Goal: Information Seeking & Learning: Understand process/instructions

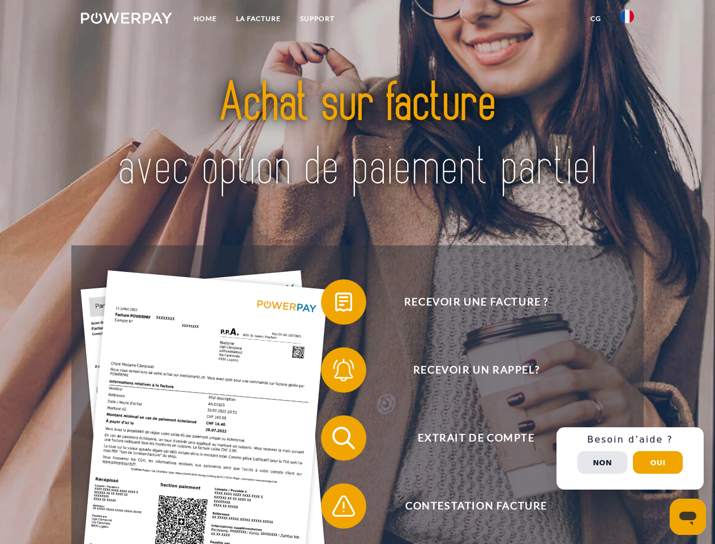
click at [126, 20] on img at bounding box center [126, 17] width 91 height 11
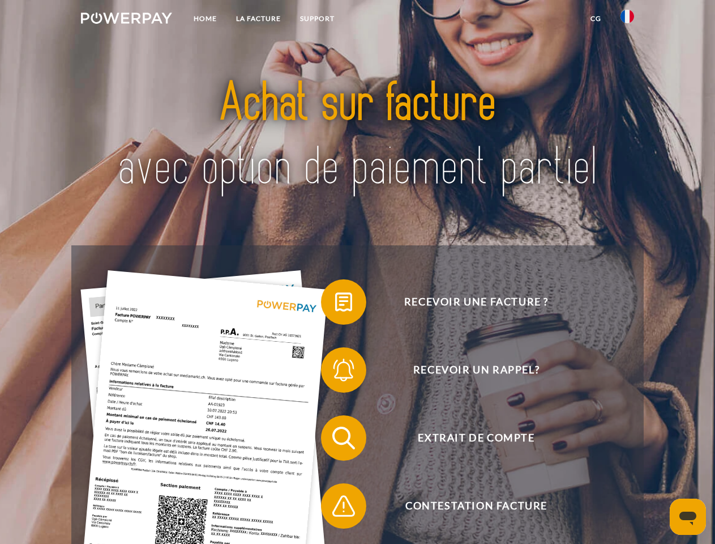
click at [628, 20] on img at bounding box center [628, 17] width 14 height 14
click at [596, 19] on link "CG" at bounding box center [596, 18] width 30 height 20
click at [335, 304] on span at bounding box center [327, 302] width 57 height 57
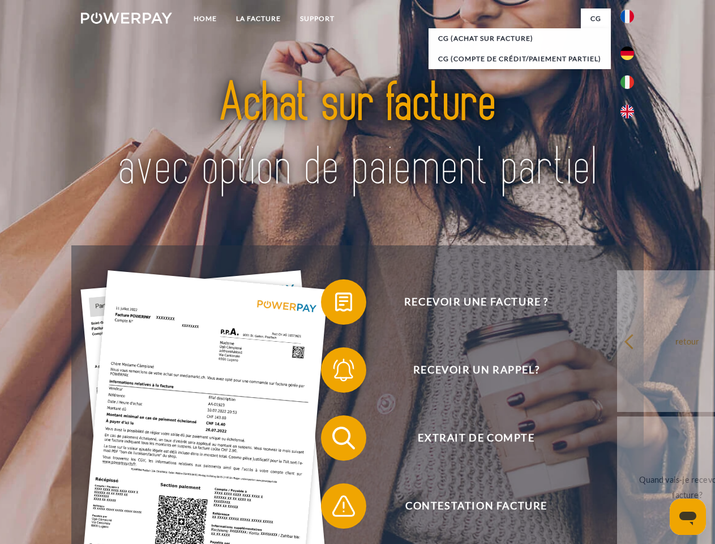
click at [335, 372] on div "Recevoir une facture ? Recevoir un rappel? Extrait de compte retour" at bounding box center [357, 471] width 572 height 453
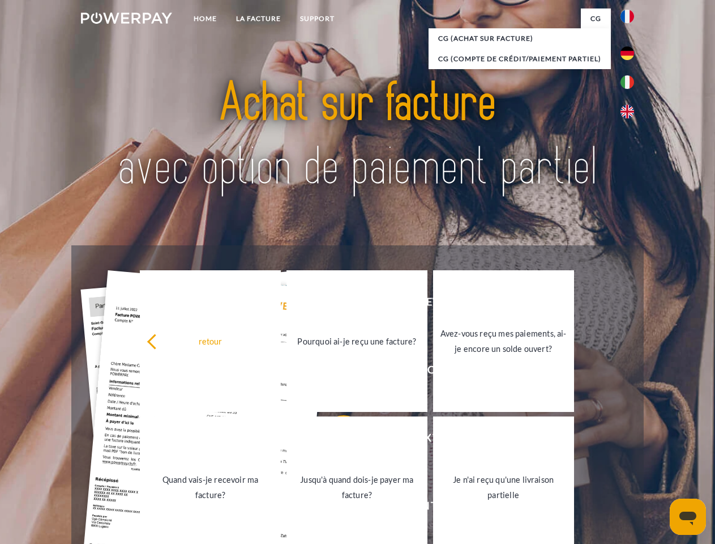
click at [335, 440] on link "Jusqu'à quand dois-je payer ma facture?" at bounding box center [357, 487] width 141 height 142
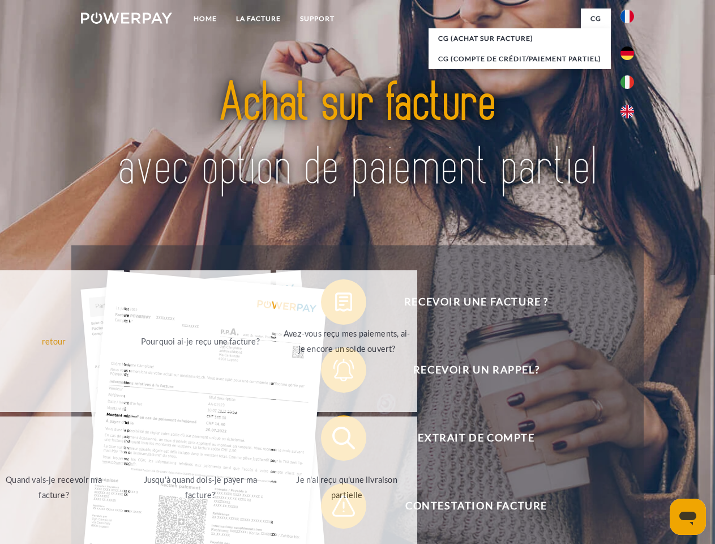
click at [335, 508] on span at bounding box center [327, 506] width 57 height 57
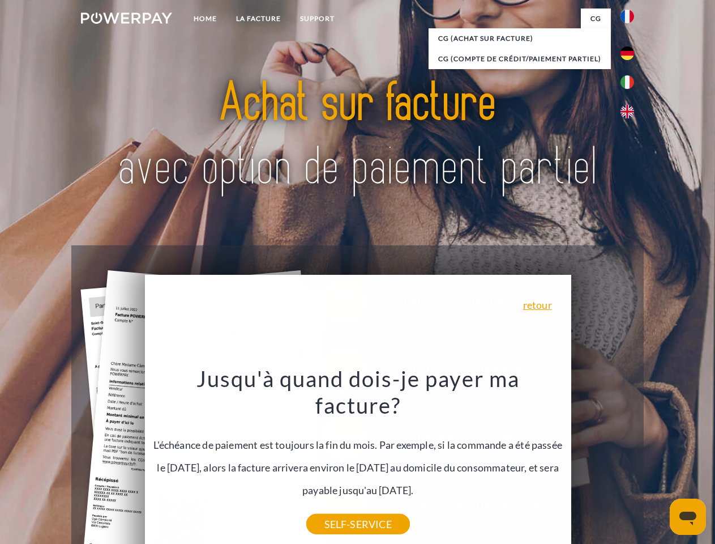
click at [630, 458] on div "Recevoir une facture ? Recevoir un rappel? Extrait de compte retour" at bounding box center [357, 471] width 572 height 453
click at [603, 461] on span "Extrait de compte" at bounding box center [477, 437] width 278 height 45
click at [658, 462] on header "Home LA FACTURE Support" at bounding box center [357, 391] width 715 height 782
